Goal: Information Seeking & Learning: Learn about a topic

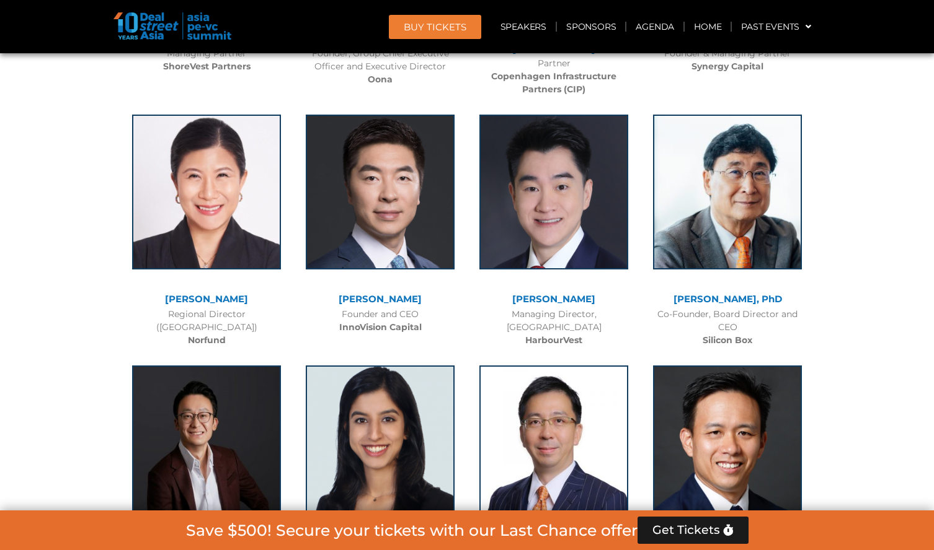
scroll to position [6181, 0]
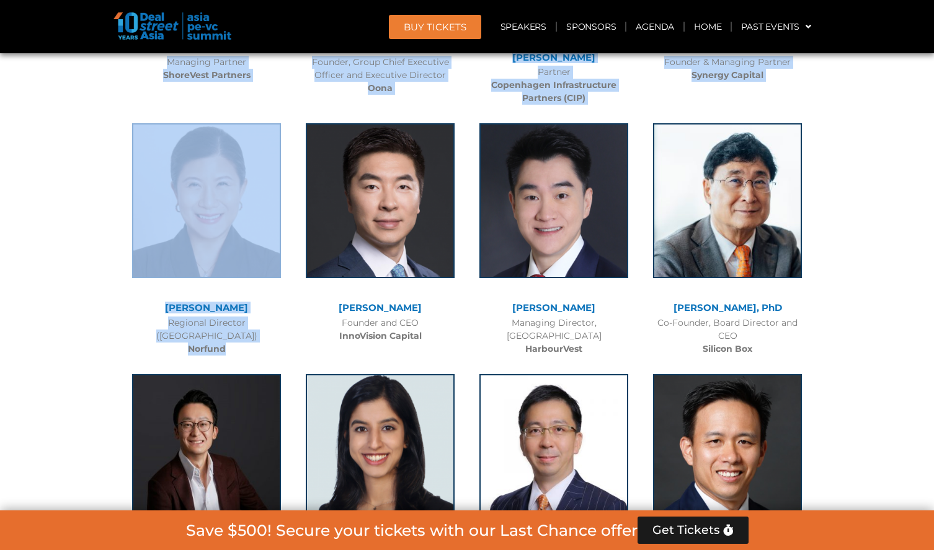
drag, startPoint x: 63, startPoint y: 267, endPoint x: 237, endPoint y: 289, distance: 175.7
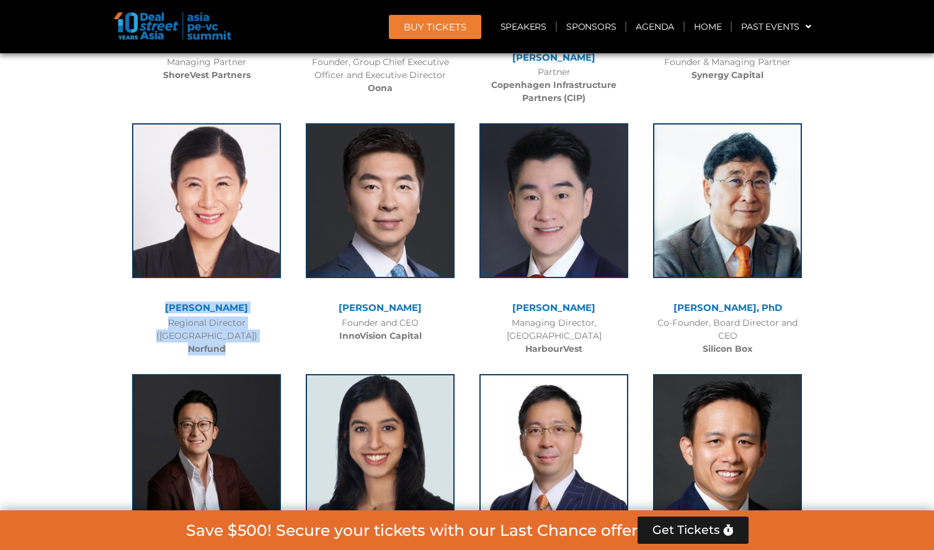
drag, startPoint x: 156, startPoint y: 261, endPoint x: 249, endPoint y: 294, distance: 98.0
click at [249, 294] on div "[PERSON_NAME] Regional Director (Asia) Norfund" at bounding box center [207, 236] width 174 height 251
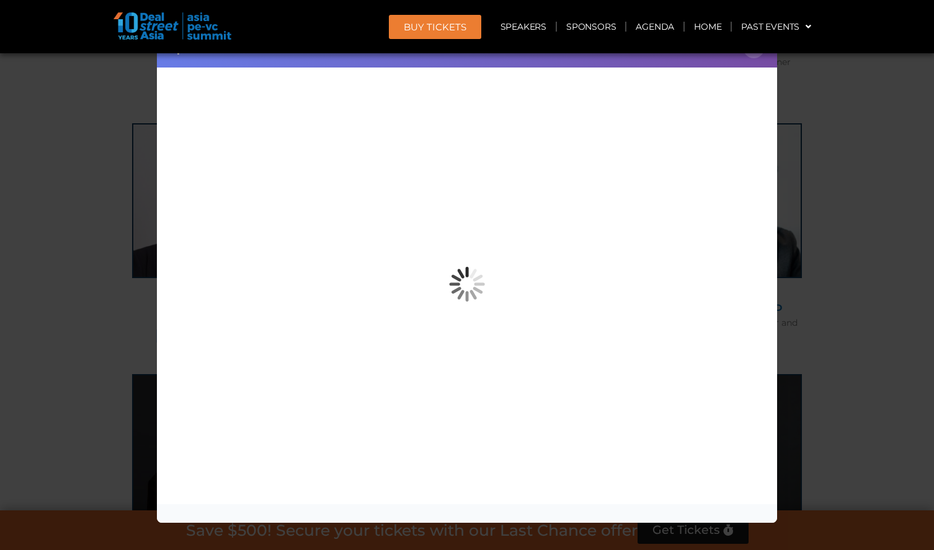
click at [86, 281] on div "Speaker Profile ×" at bounding box center [467, 275] width 934 height 550
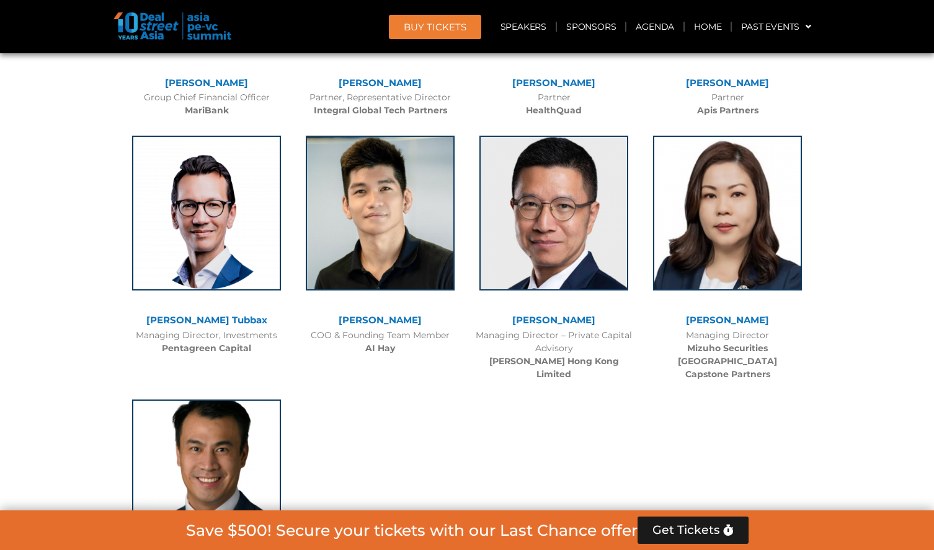
scroll to position [7545, 0]
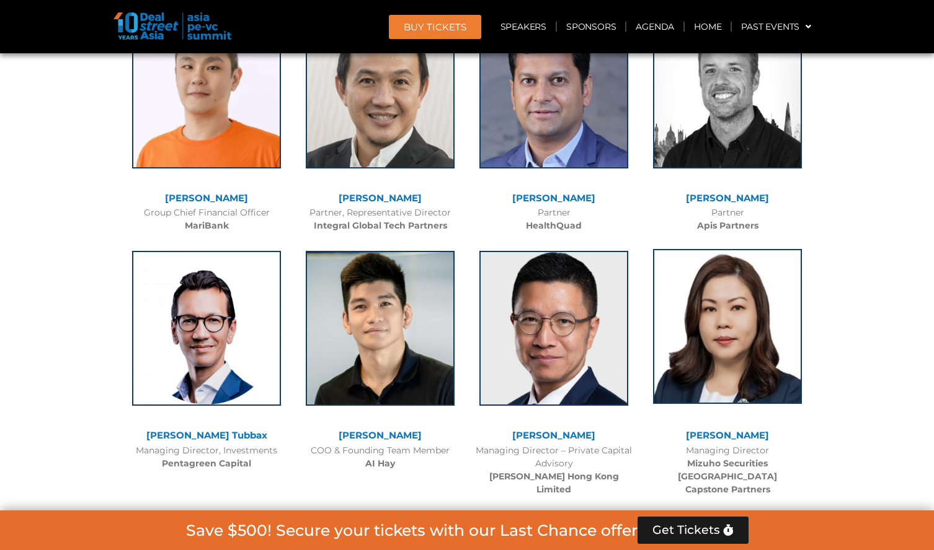
click at [727, 313] on img at bounding box center [727, 326] width 149 height 155
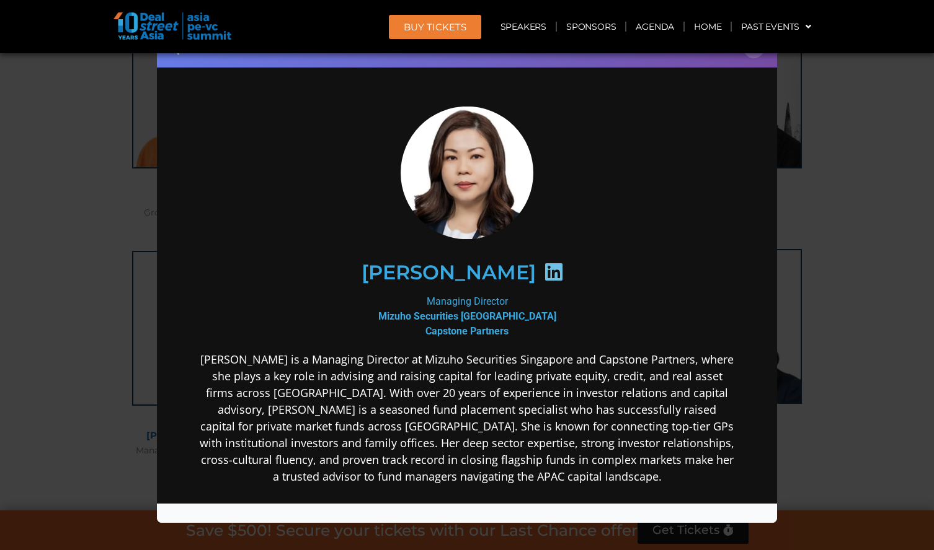
scroll to position [0, 0]
click at [107, 394] on div "Speaker Profile ×" at bounding box center [467, 275] width 934 height 550
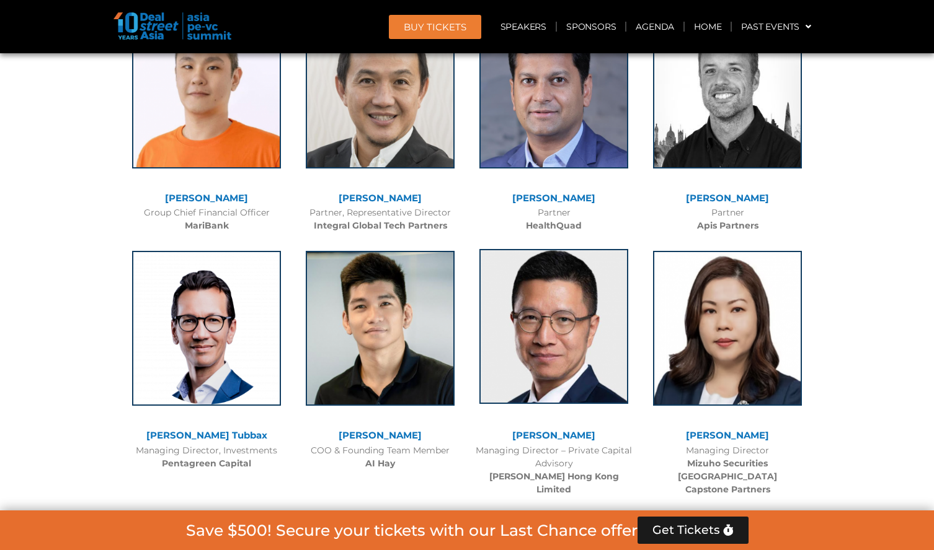
click at [576, 296] on img at bounding box center [553, 326] width 149 height 155
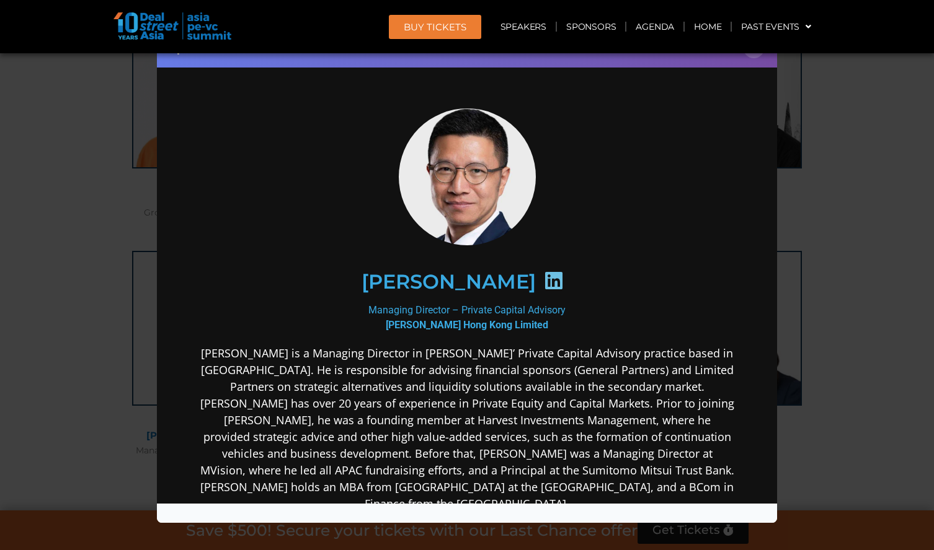
click at [85, 381] on div "Speaker Profile ×" at bounding box center [467, 275] width 934 height 550
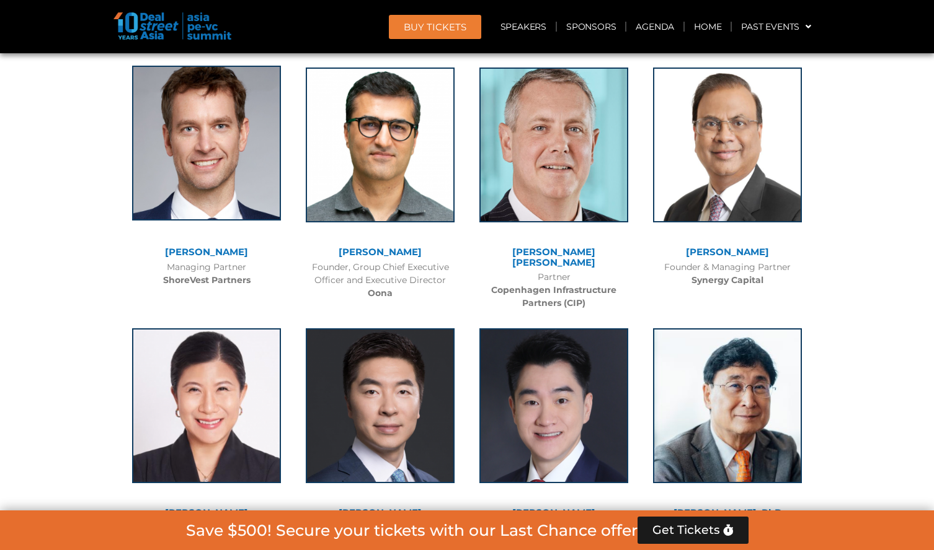
scroll to position [5933, 0]
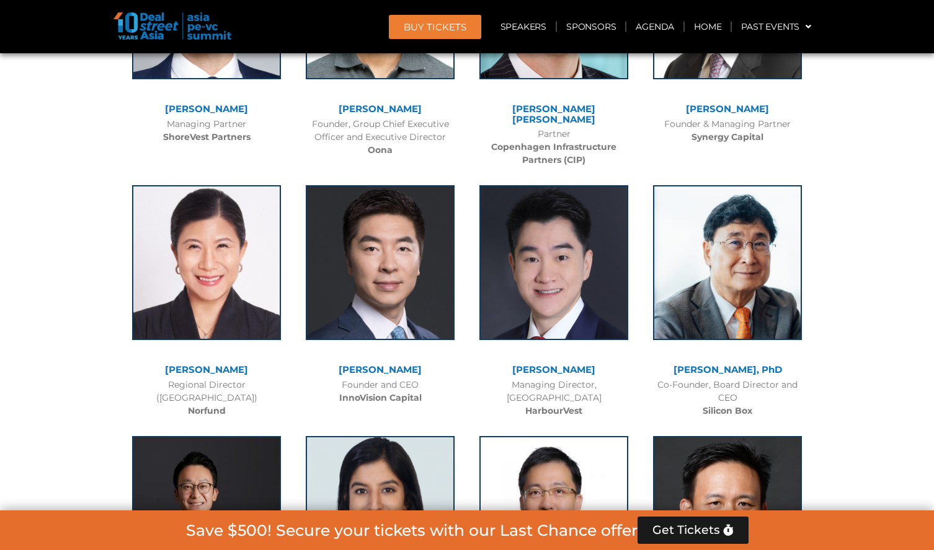
scroll to position [6243, 0]
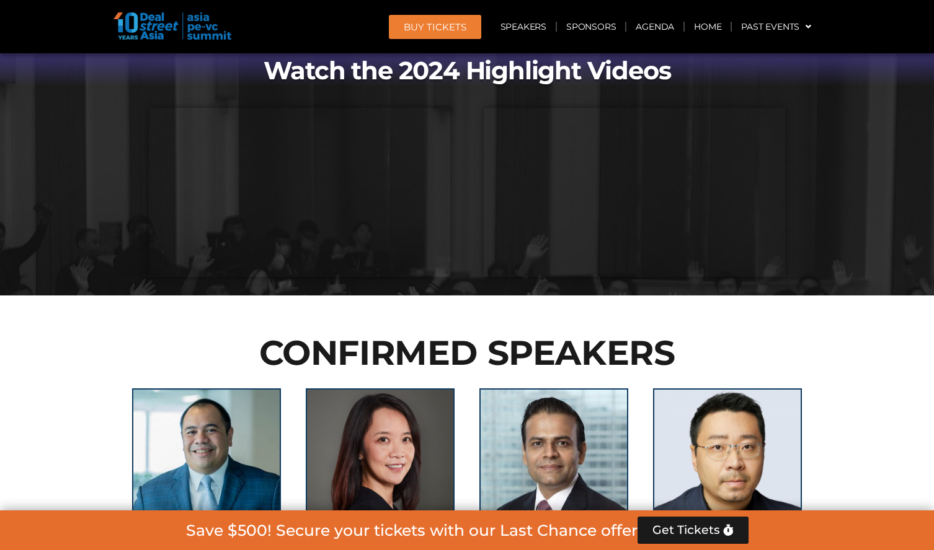
scroll to position [974, 0]
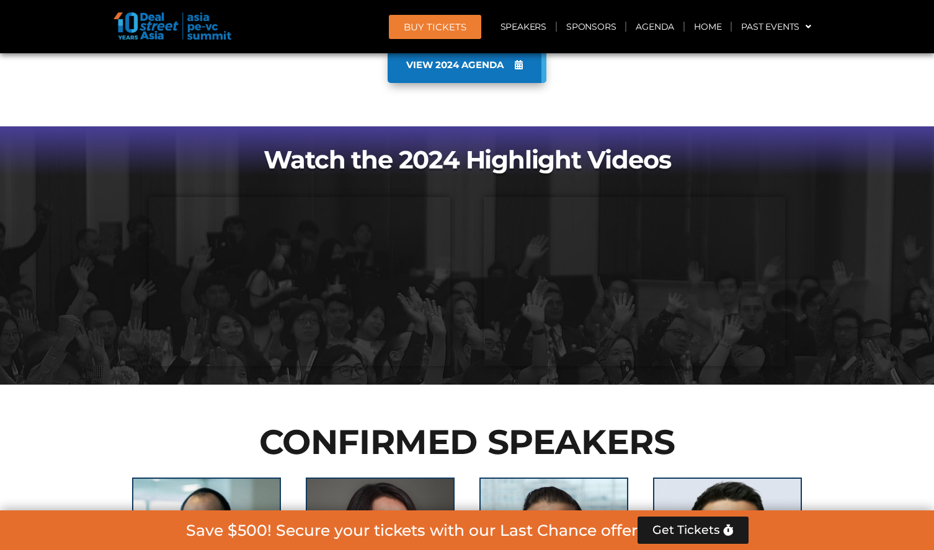
click at [161, 34] on img at bounding box center [172, 25] width 118 height 27
